Goal: Task Accomplishment & Management: Use online tool/utility

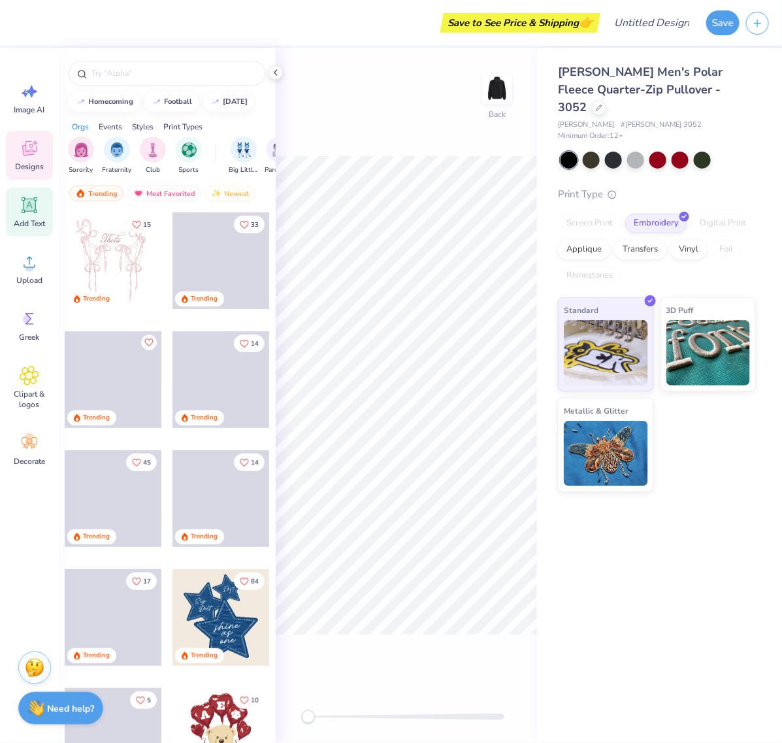
click at [22, 206] on icon at bounding box center [30, 205] width 20 height 20
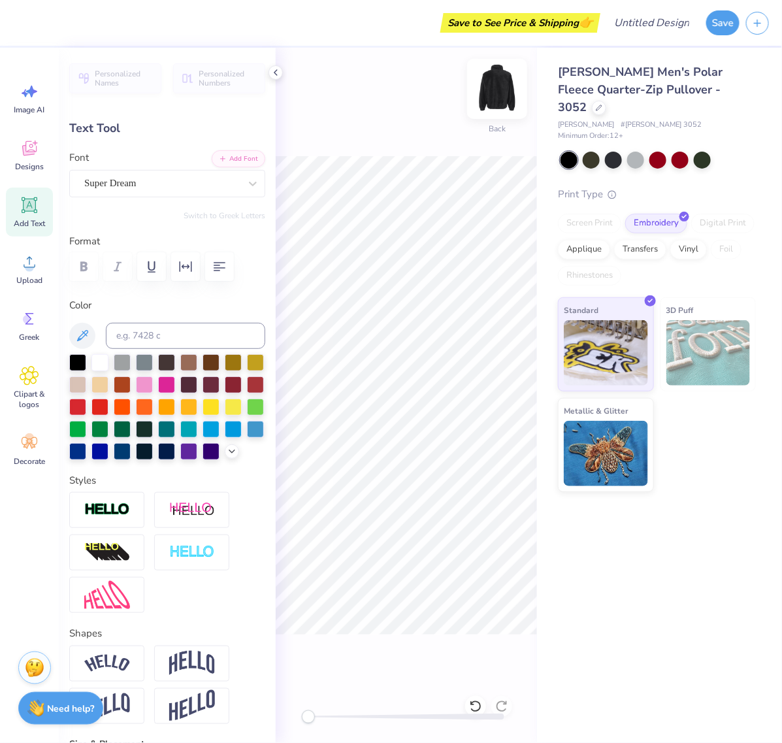
click at [507, 89] on img at bounding box center [497, 89] width 52 height 52
click at [39, 214] on div "Add Text" at bounding box center [29, 212] width 47 height 49
type input "6.65"
type input "1.92"
type input "0.54"
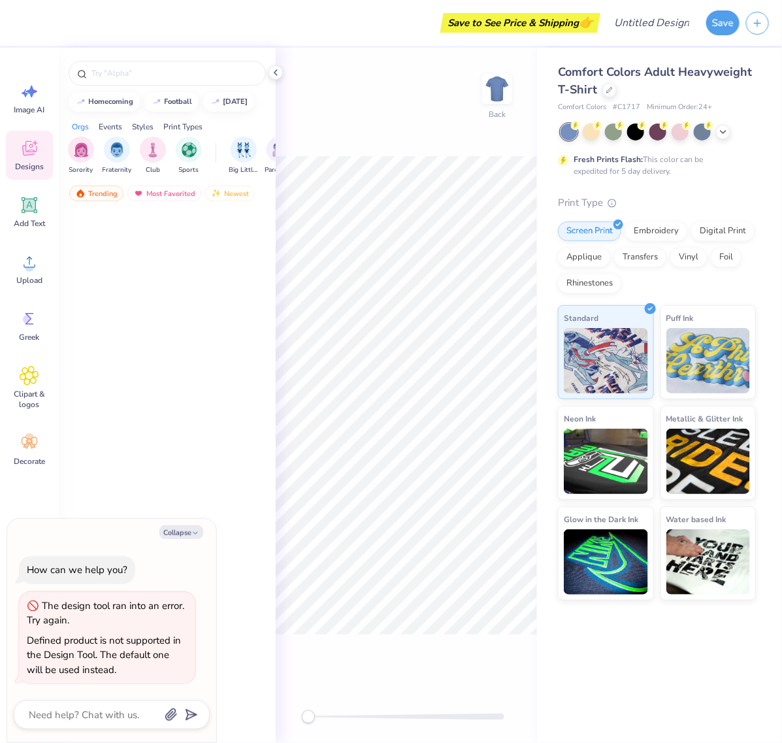
type textarea "x"
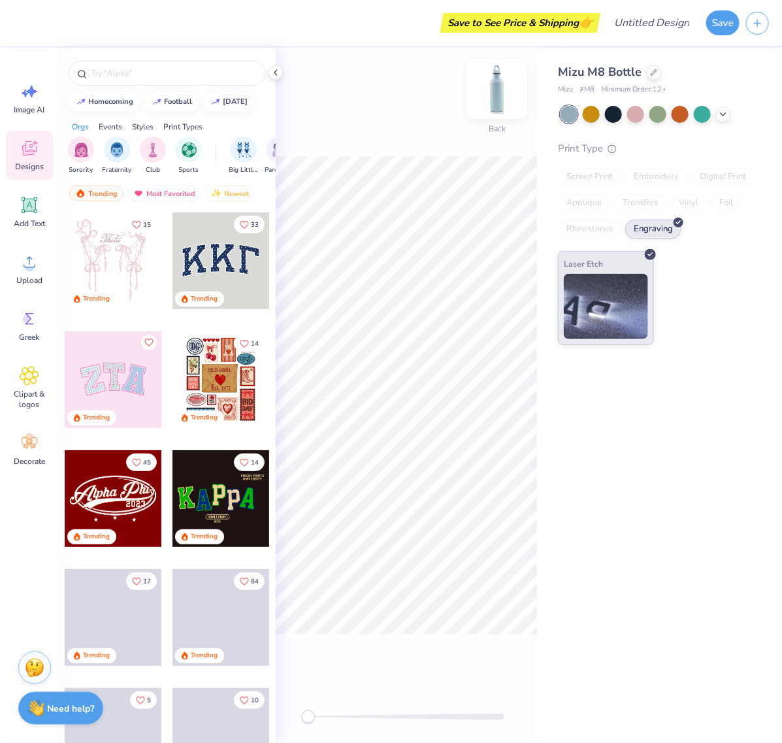
click at [499, 99] on img at bounding box center [497, 89] width 52 height 52
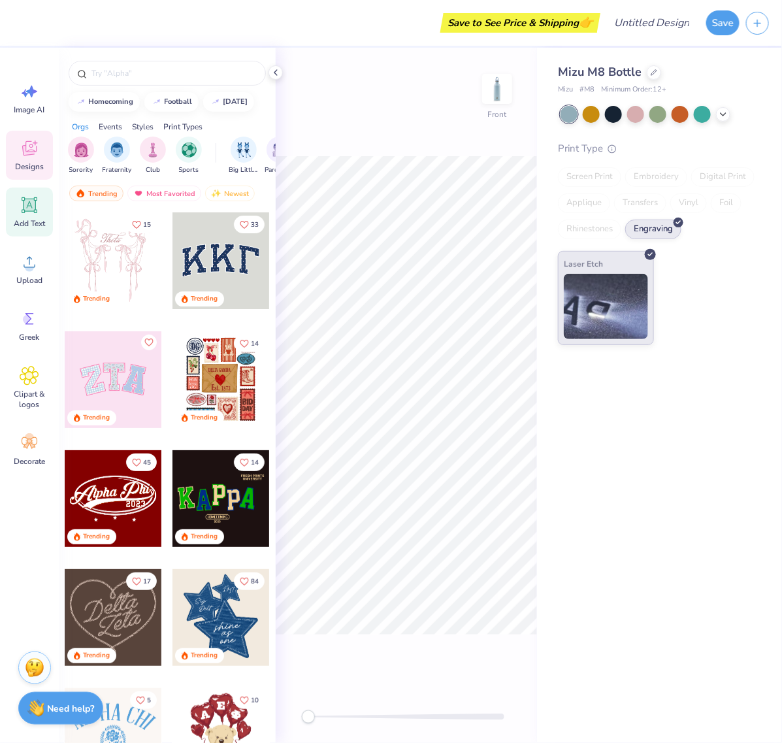
click at [30, 211] on icon at bounding box center [30, 205] width 16 height 16
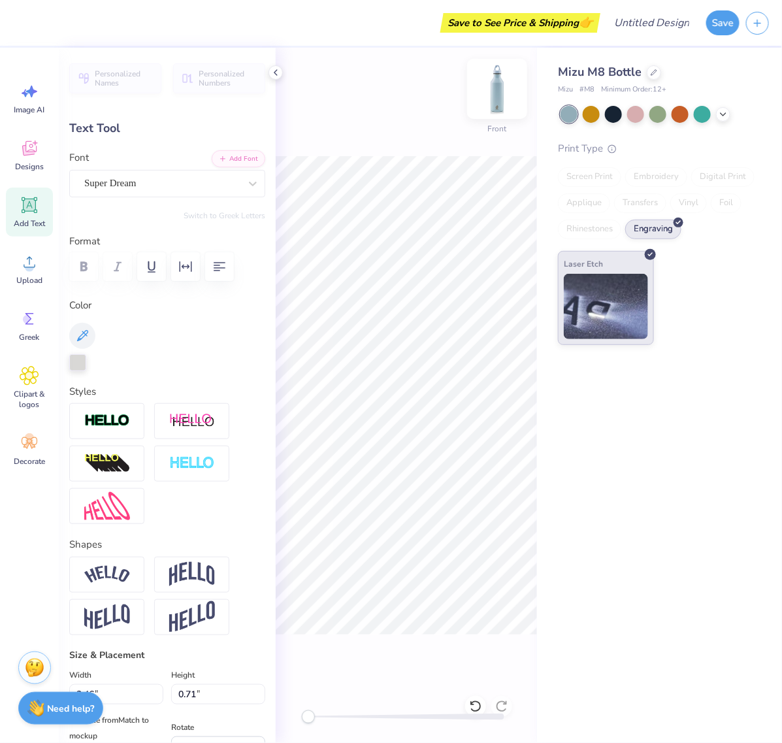
click at [494, 95] on img at bounding box center [497, 89] width 52 height 52
click at [494, 95] on img at bounding box center [497, 89] width 26 height 26
click at [726, 115] on icon at bounding box center [723, 113] width 10 height 10
